Goal: Transaction & Acquisition: Purchase product/service

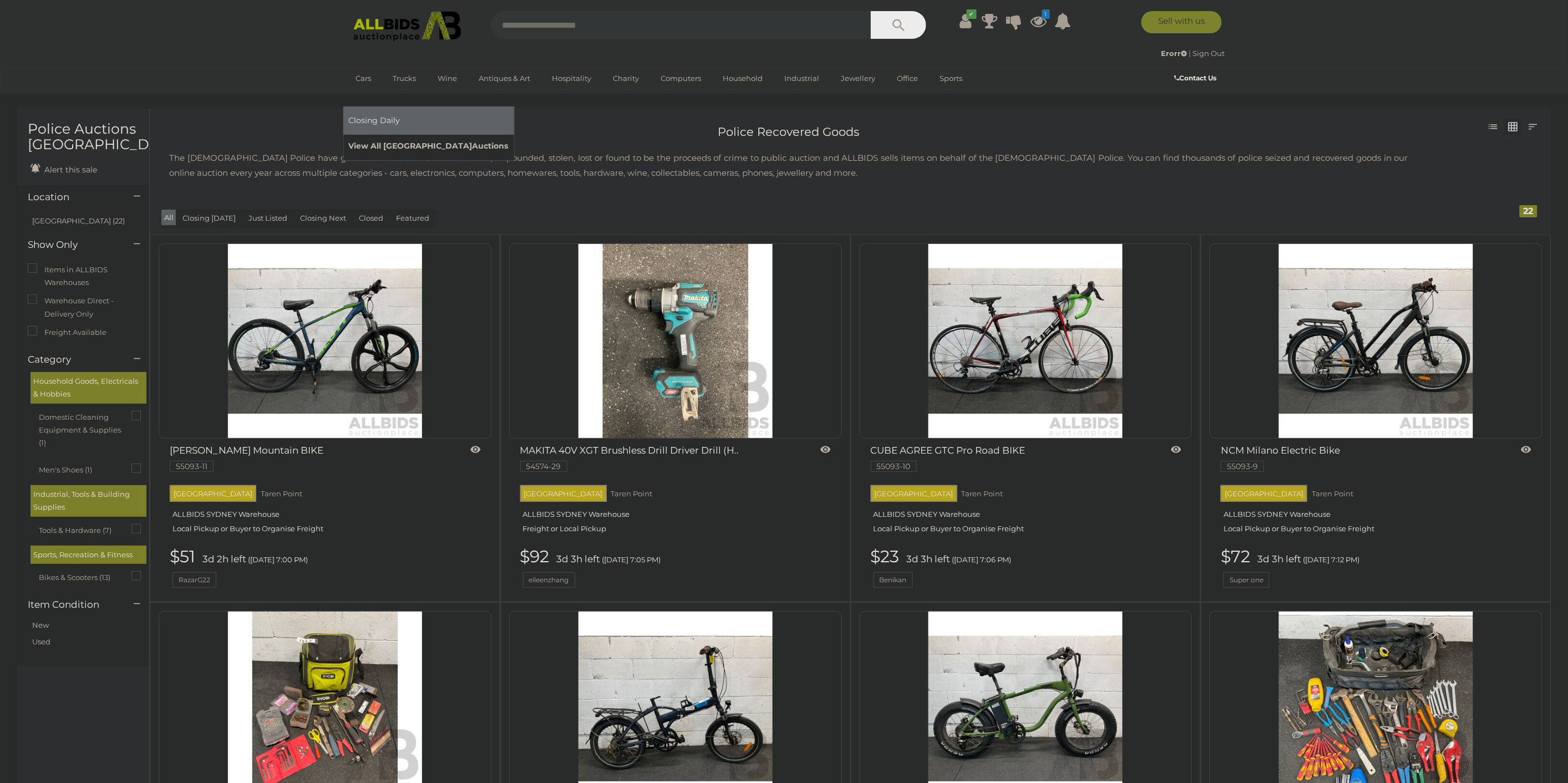
click at [508, 138] on link "View All Sydney Auctions" at bounding box center [429, 146] width 160 height 17
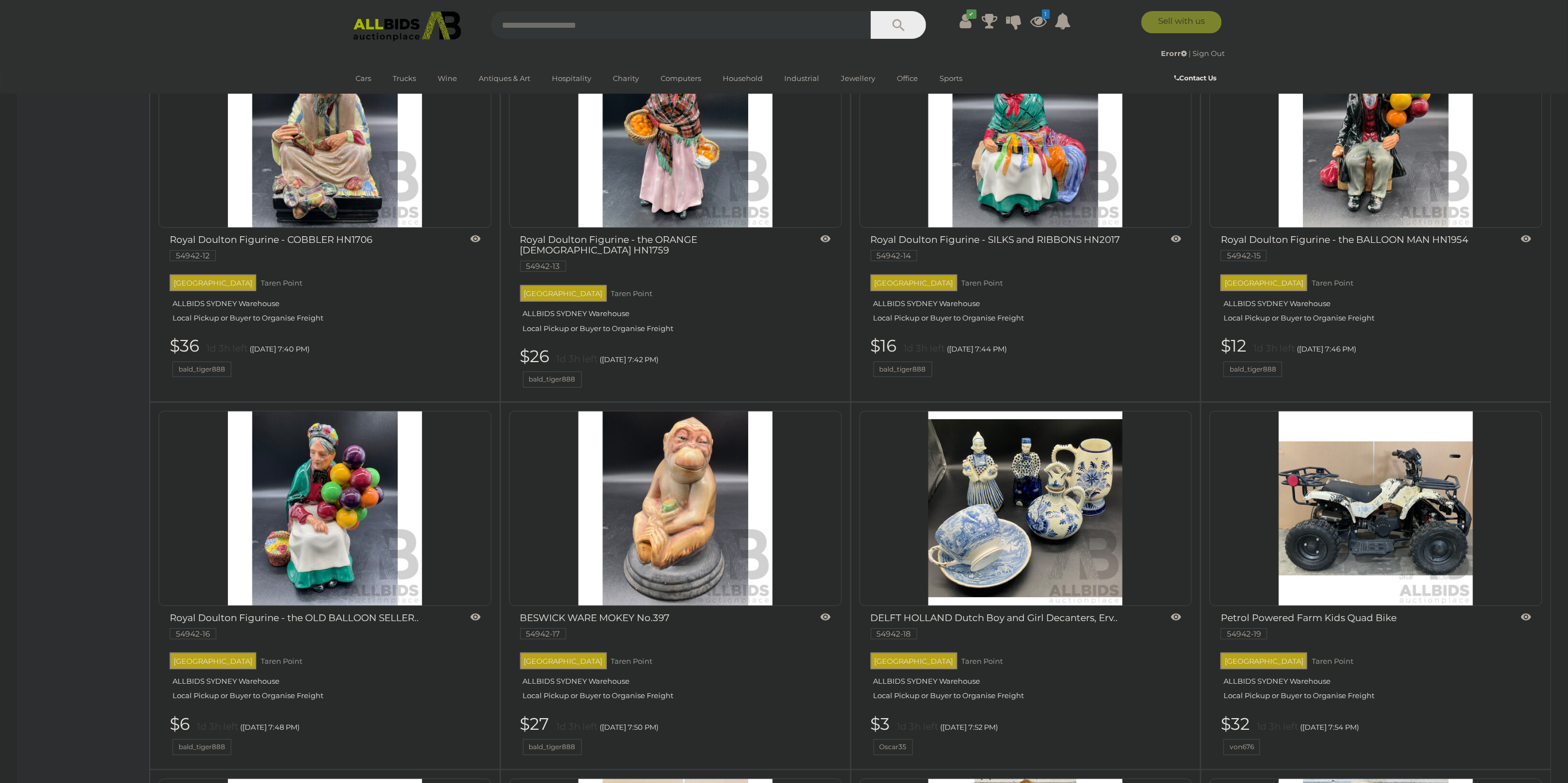
scroll to position [2033, 0]
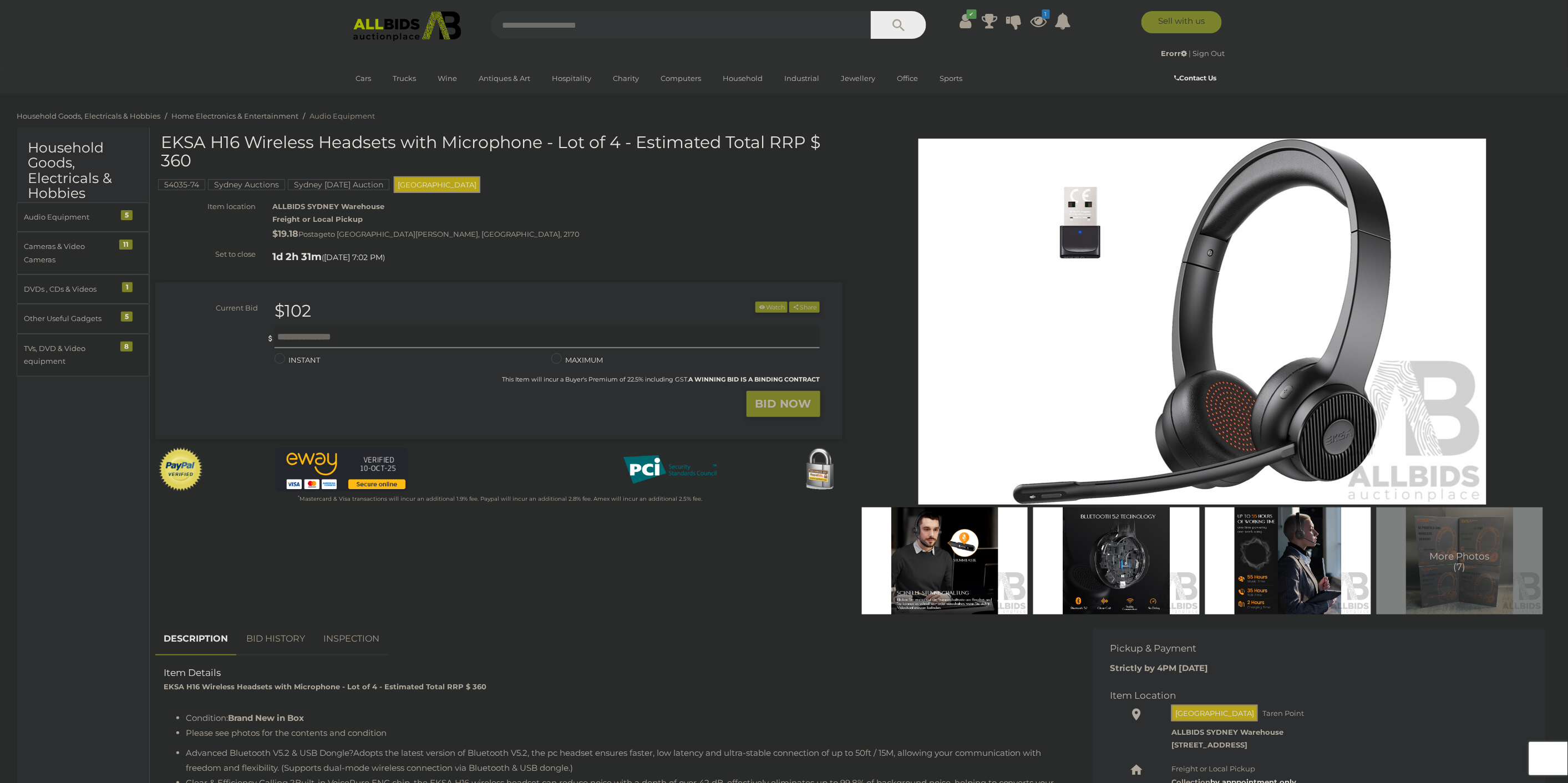
drag, startPoint x: 163, startPoint y: 145, endPoint x: 539, endPoint y: 150, distance: 376.0
click at [539, 150] on h1 "EKSA H16 Wireless Headsets with Microphone - Lot of 4 - Estimated Total RRP $ 3…" at bounding box center [499, 151] width 679 height 36
click at [720, 184] on div "54035-74 Sydney Auctions Sydney Sunday Auction NSW" at bounding box center [498, 164] width 687 height 62
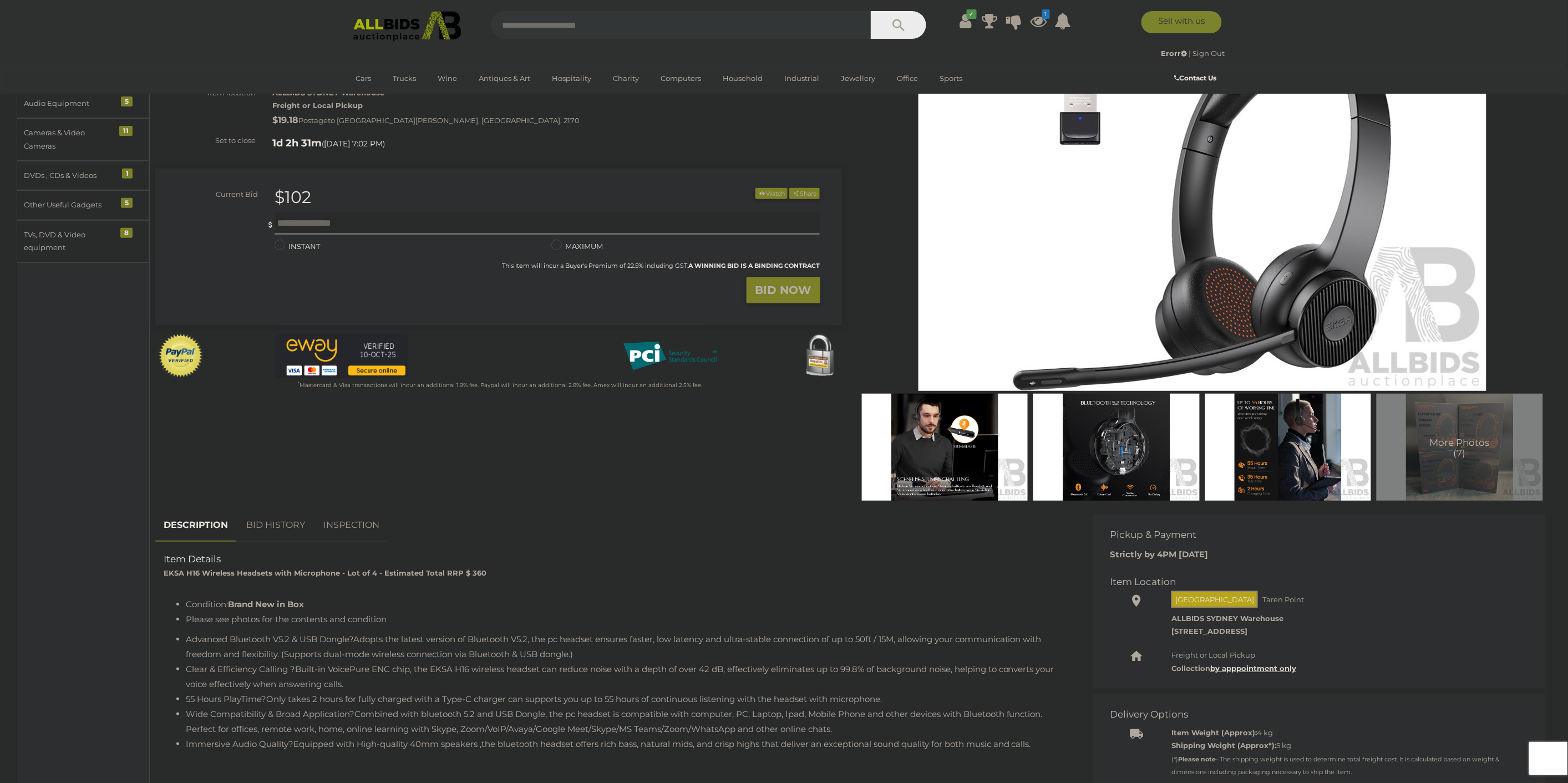
scroll to position [185, 0]
